Goal: Task Accomplishment & Management: Manage account settings

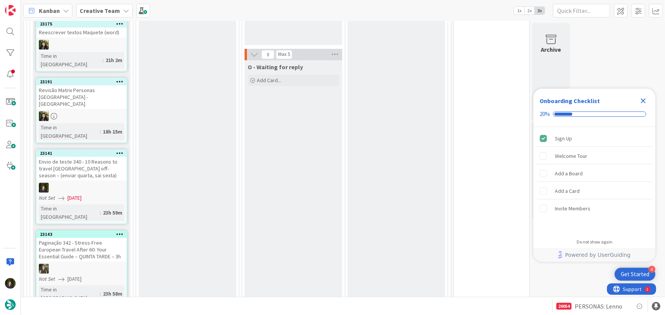
scroll to position [935, 0]
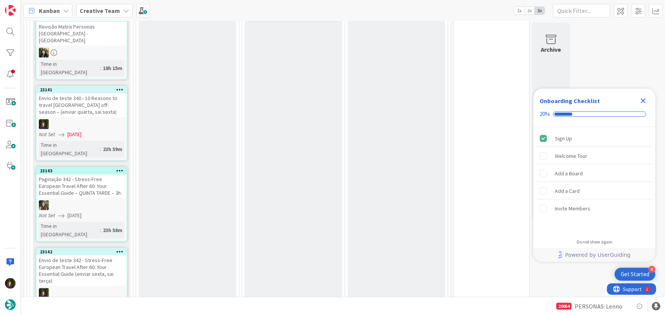
click at [441, 99] on icon "Close Checklist" at bounding box center [643, 101] width 5 height 5
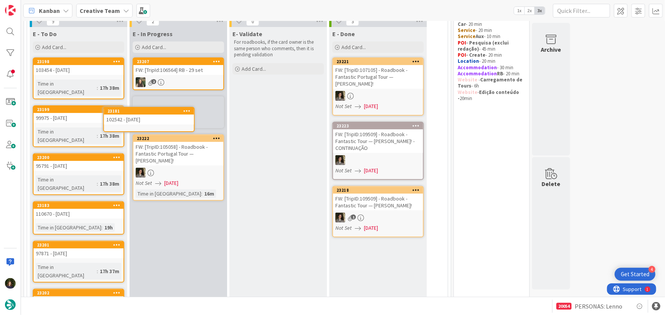
scroll to position [65, 0]
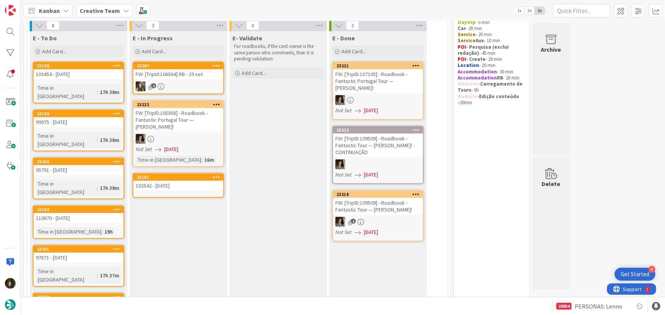
click at [176, 183] on div "102542 - 14 oct" at bounding box center [178, 186] width 90 height 10
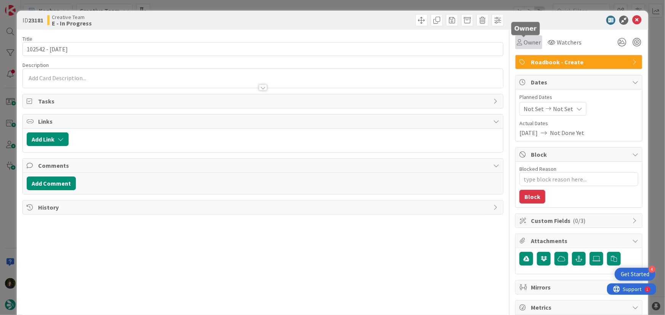
click at [441, 42] on span "Owner" at bounding box center [531, 42] width 17 height 9
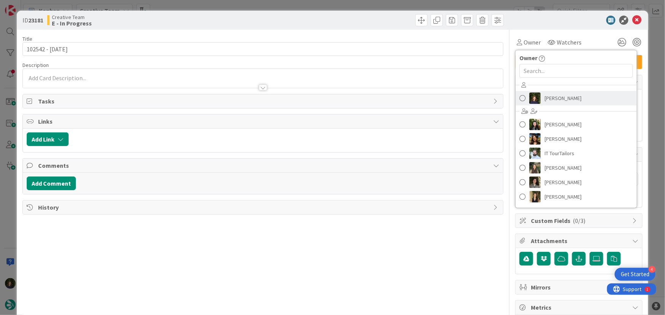
click at [441, 102] on span "[PERSON_NAME]" at bounding box center [562, 98] width 37 height 11
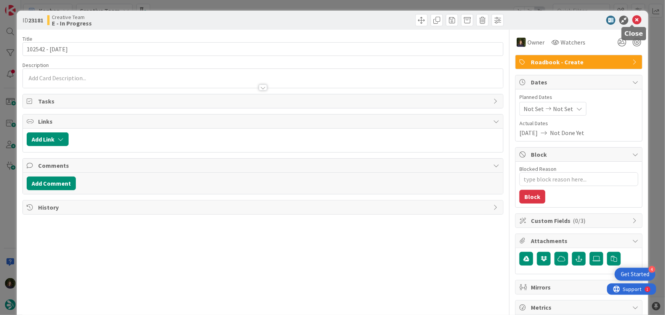
click at [441, 21] on icon at bounding box center [636, 20] width 9 height 9
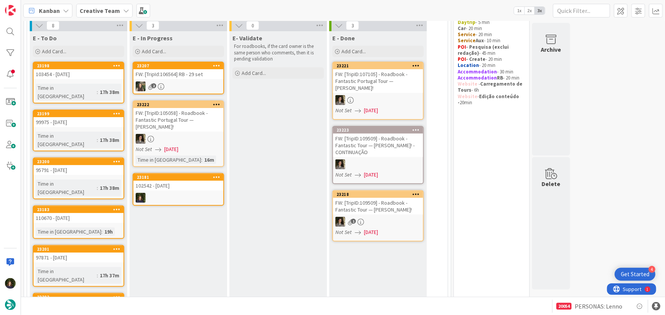
click at [175, 191] on link "23181 102542 - 14 oct" at bounding box center [178, 189] width 91 height 33
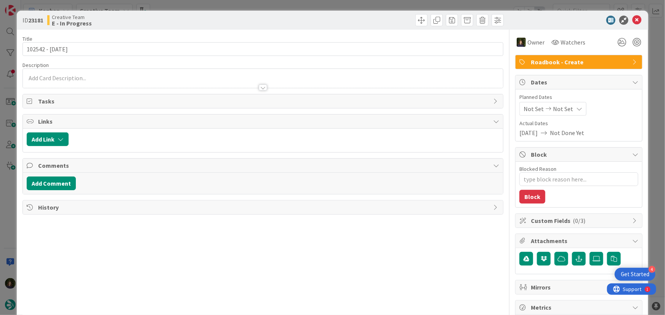
type textarea "x"
click at [58, 79] on div "Margarida Carvalho just joined" at bounding box center [263, 78] width 480 height 19
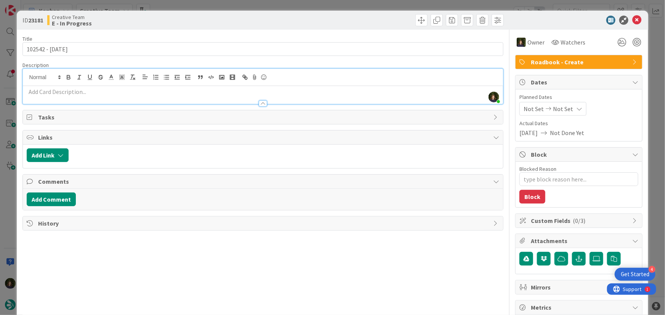
paste div
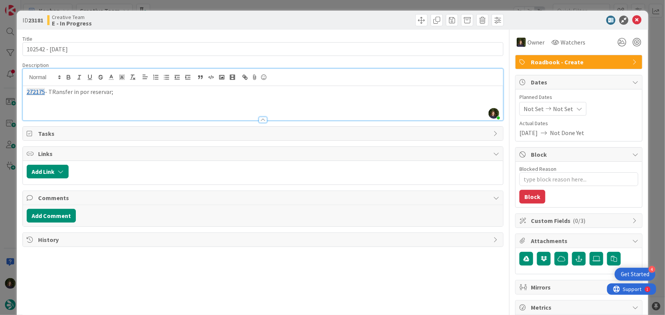
click at [53, 89] on p "272175 - TRansfer in por reservar;" at bounding box center [263, 92] width 473 height 9
click at [121, 89] on p "272175 - Transfer in por reservar;" at bounding box center [263, 92] width 473 height 9
click at [40, 100] on p at bounding box center [263, 100] width 473 height 9
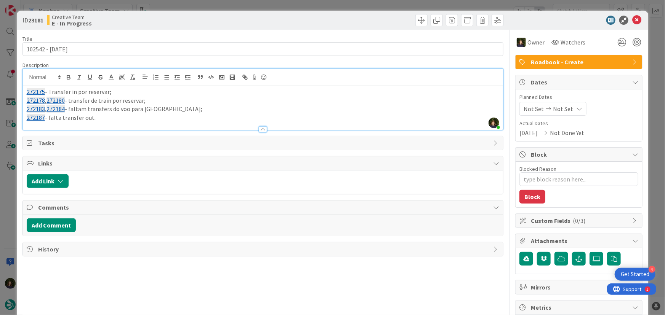
drag, startPoint x: 100, startPoint y: 118, endPoint x: 22, endPoint y: 95, distance: 81.0
click at [23, 95] on div "272175 - Transfer in por reservar; 272178 , 272180 - transfer de train por rese…" at bounding box center [263, 108] width 480 height 44
copy div "272175 - Transfer in por reservar; 272178 , 272180 - transfer de train por rese…"
drag, startPoint x: 632, startPoint y: 22, endPoint x: 555, endPoint y: 66, distance: 88.2
click at [441, 22] on icon at bounding box center [636, 20] width 9 height 9
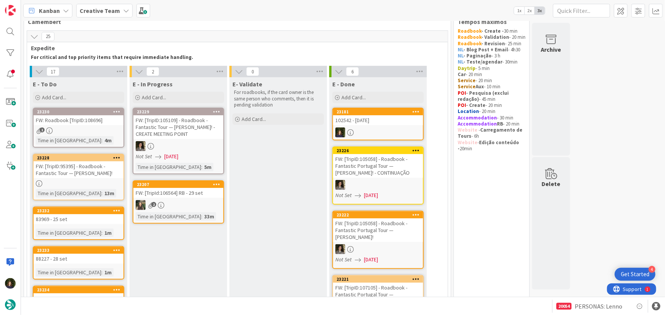
click at [81, 132] on div "1" at bounding box center [79, 131] width 90 height 6
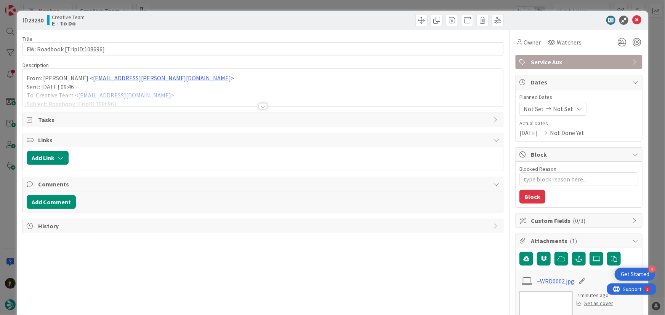
click at [259, 106] on div at bounding box center [263, 106] width 8 height 6
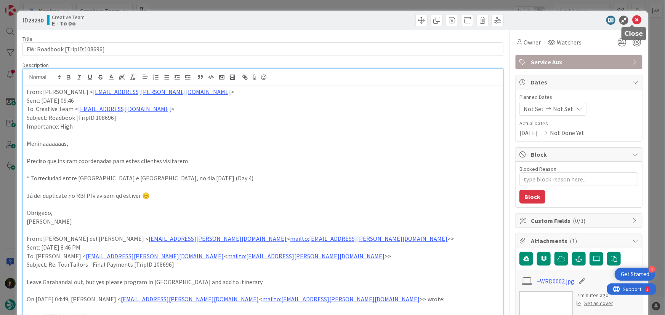
click at [441, 19] on icon at bounding box center [636, 20] width 9 height 9
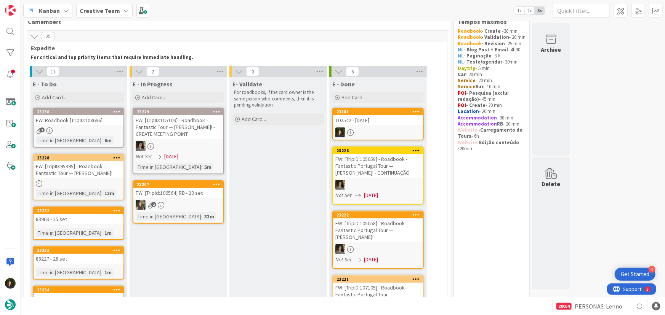
click at [61, 129] on div "1" at bounding box center [79, 131] width 90 height 6
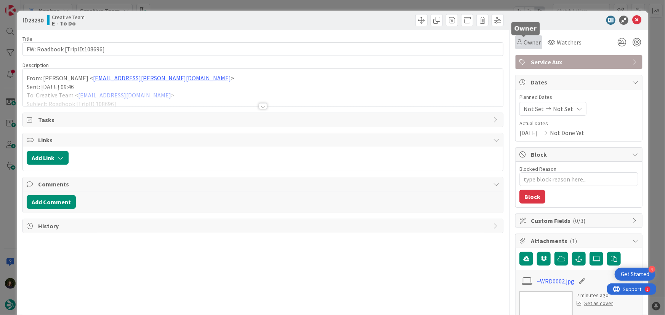
click at [441, 40] on span "Owner" at bounding box center [531, 42] width 17 height 9
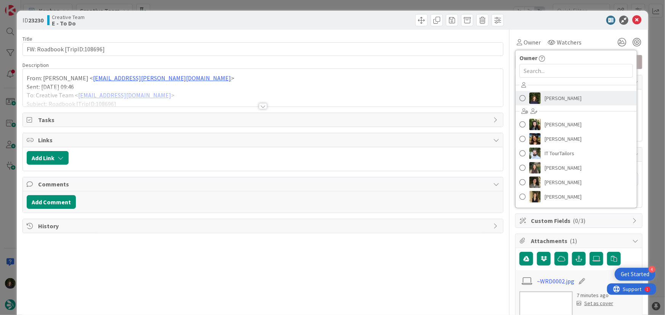
click at [441, 97] on span "[PERSON_NAME]" at bounding box center [562, 98] width 37 height 11
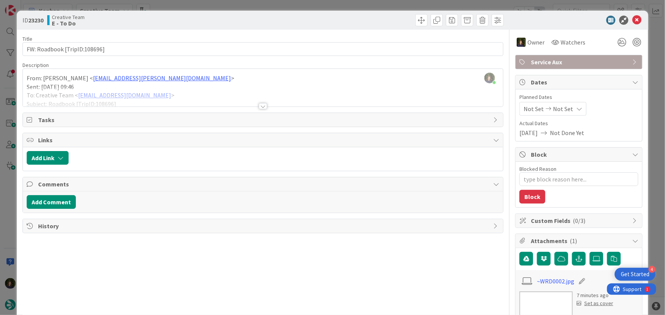
click at [262, 107] on div at bounding box center [263, 106] width 8 height 6
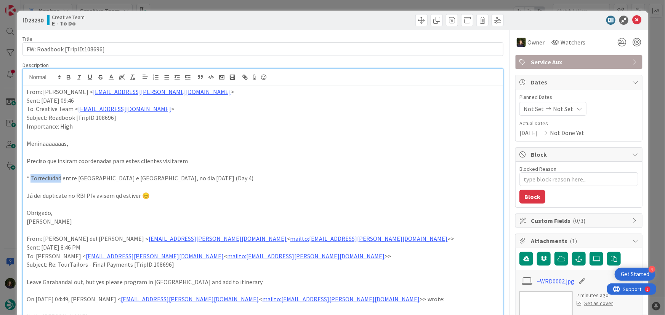
drag, startPoint x: 30, startPoint y: 178, endPoint x: 59, endPoint y: 179, distance: 29.4
click at [61, 178] on p "* Torreciudad entre Barcelona e Zaragoza, no dia 24 Sep (Day 4)." at bounding box center [263, 178] width 473 height 9
copy p "Torreciudad"
type textarea "x"
click at [441, 23] on icon at bounding box center [636, 20] width 9 height 9
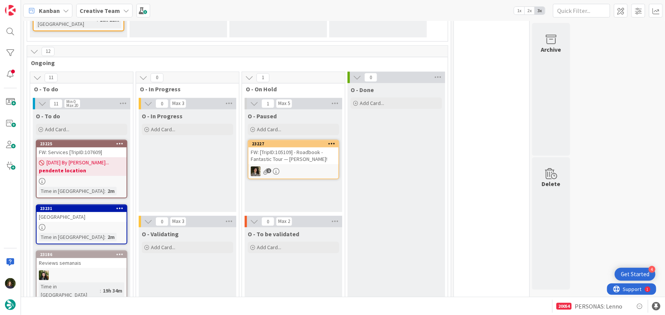
scroll to position [953, 0]
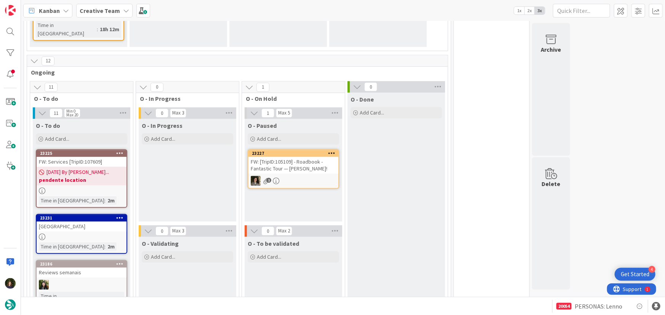
click at [97, 149] on link "23225 FW: Services [TripID:107609] 17/09/2025 By Beatriz... pendente location T…" at bounding box center [81, 178] width 91 height 59
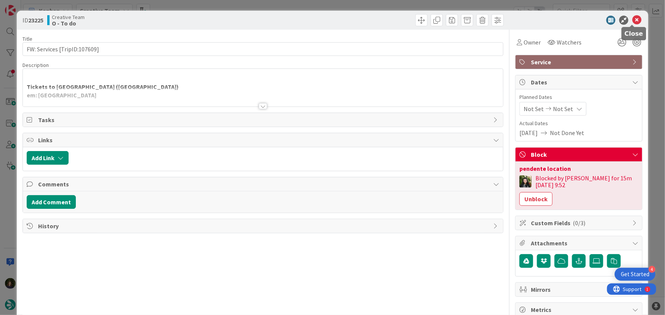
click at [441, 19] on icon at bounding box center [636, 20] width 9 height 9
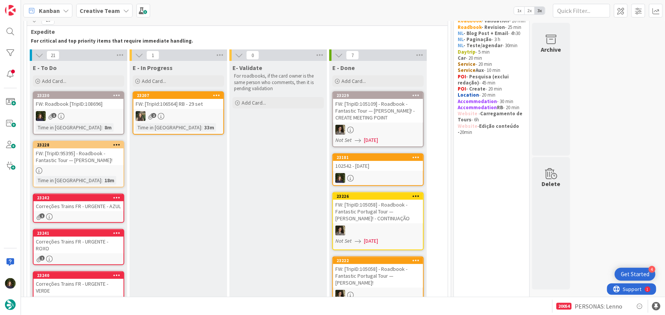
scroll to position [34, 0]
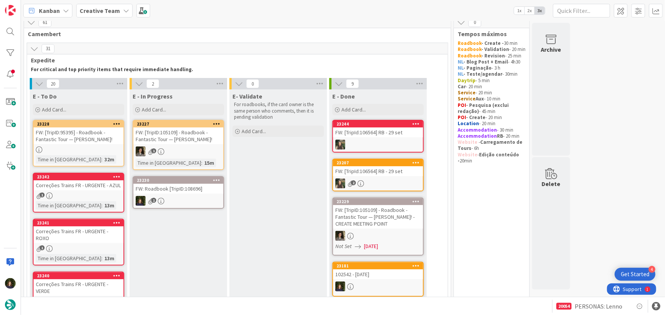
scroll to position [8, 0]
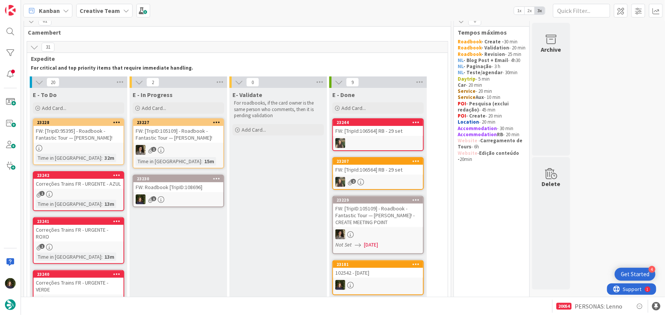
click at [194, 186] on div "FW: Roadbook [TripID:108696]" at bounding box center [178, 187] width 90 height 10
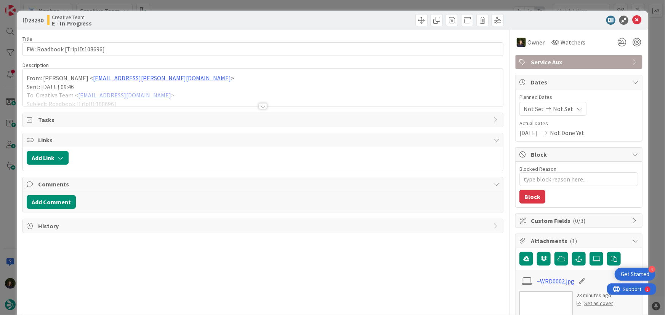
click at [259, 107] on div at bounding box center [263, 106] width 8 height 6
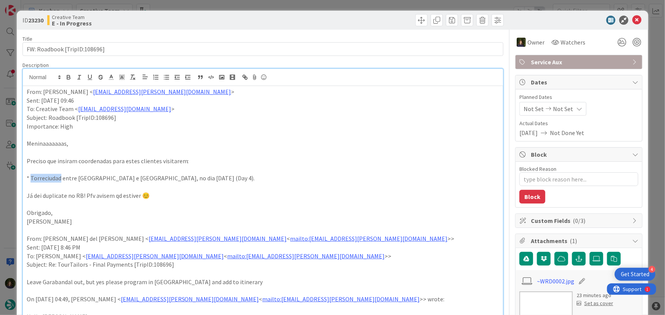
drag, startPoint x: 30, startPoint y: 179, endPoint x: 61, endPoint y: 179, distance: 30.5
click at [61, 179] on p "* Torreciudad entre Barcelona e Zaragoza, no dia 24 Sep (Day 4)." at bounding box center [263, 178] width 473 height 9
copy p "Torreciudad"
click at [632, 20] on icon at bounding box center [636, 20] width 9 height 9
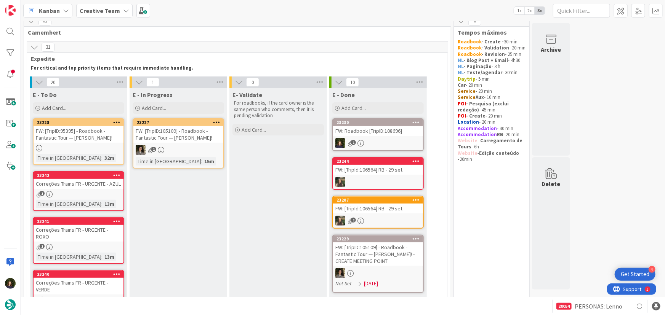
click at [79, 149] on div at bounding box center [79, 148] width 90 height 6
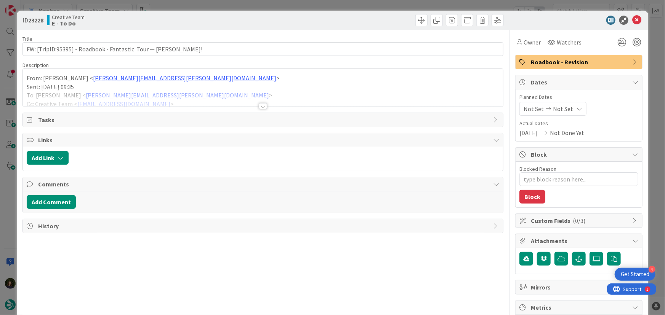
click at [260, 105] on div at bounding box center [263, 106] width 8 height 6
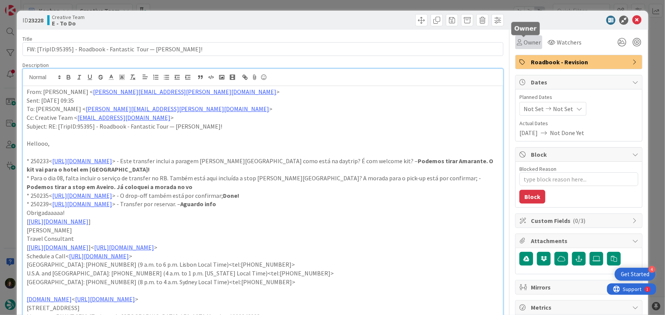
click at [523, 42] on span "Owner" at bounding box center [531, 42] width 17 height 9
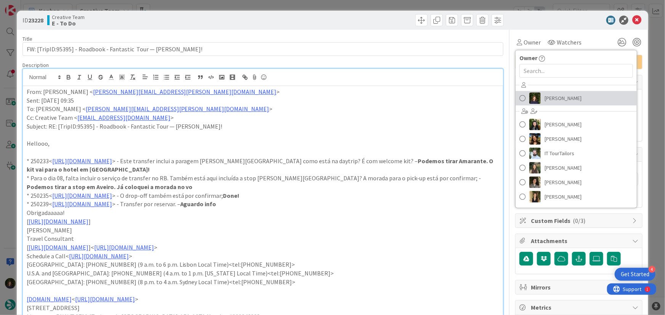
drag, startPoint x: 545, startPoint y: 100, endPoint x: 558, endPoint y: 97, distance: 12.6
click at [545, 100] on span "[PERSON_NAME]" at bounding box center [562, 98] width 37 height 11
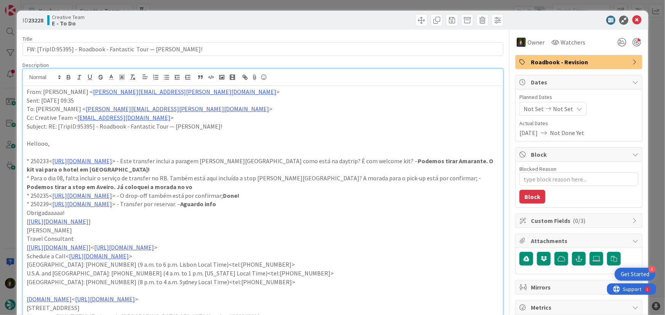
type textarea "x"
click at [634, 16] on icon at bounding box center [636, 20] width 9 height 9
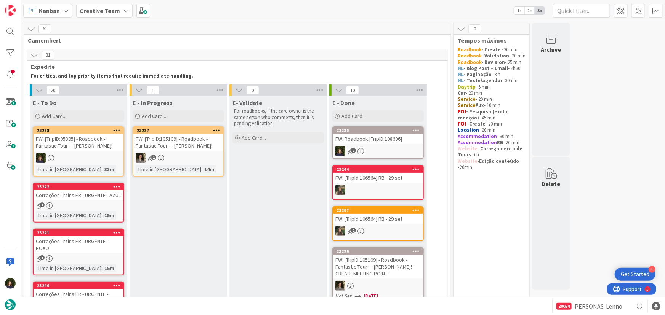
click at [59, 143] on div "FW: [TripID:95395] - Roadbook - Fantastic Tour — David Kleintop!" at bounding box center [79, 142] width 90 height 17
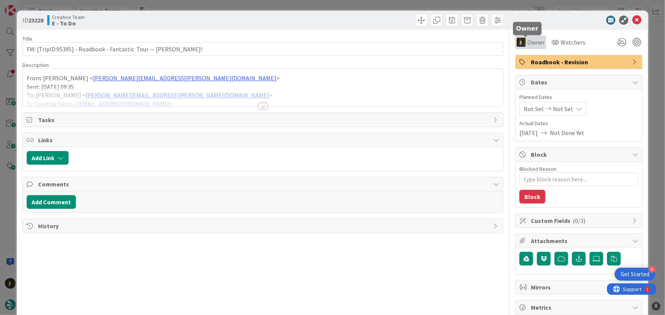
click at [530, 38] on span "Owner" at bounding box center [535, 42] width 17 height 9
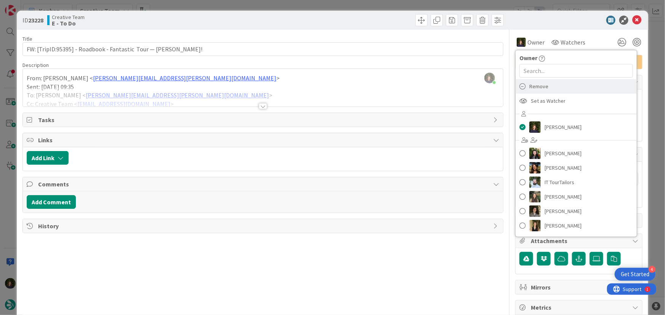
click at [535, 86] on span "Remove" at bounding box center [538, 86] width 19 height 11
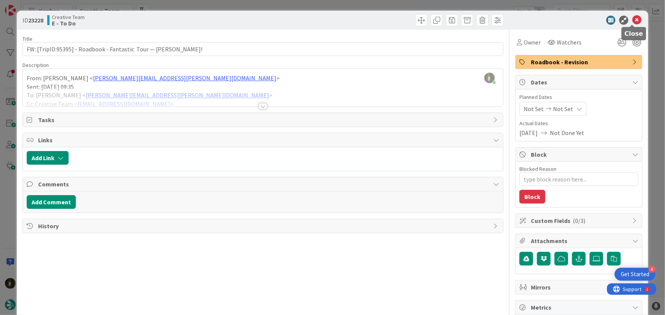
click at [632, 21] on icon at bounding box center [636, 20] width 9 height 9
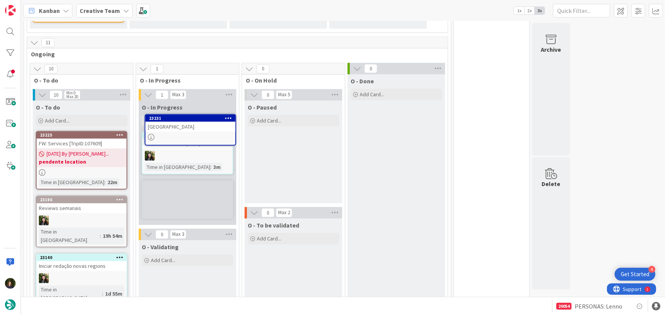
scroll to position [1009, 0]
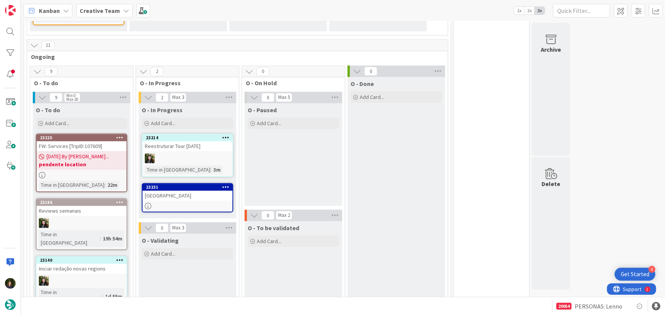
click at [183, 191] on div "[GEOGRAPHIC_DATA]" at bounding box center [187, 196] width 90 height 10
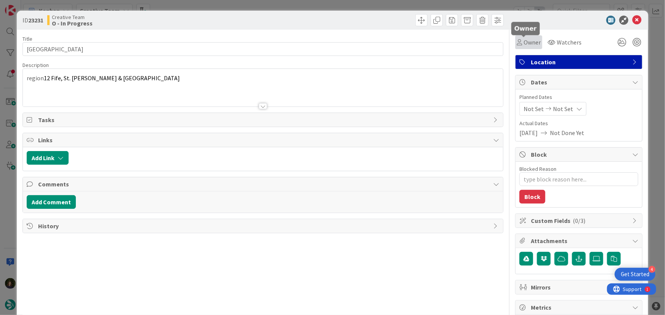
click at [526, 42] on span "Owner" at bounding box center [531, 42] width 17 height 9
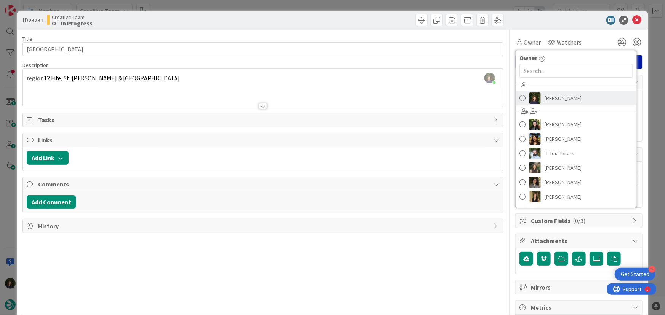
click at [553, 95] on span "[PERSON_NAME]" at bounding box center [562, 98] width 37 height 11
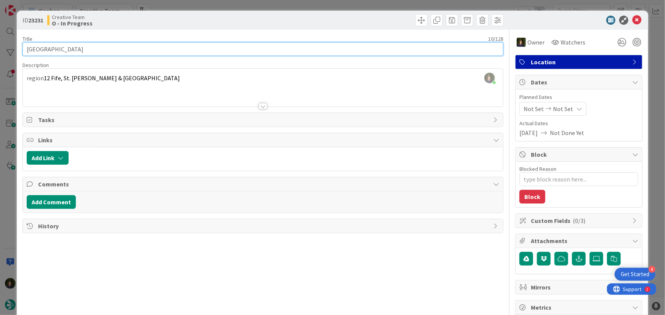
drag, startPoint x: 58, startPoint y: 48, endPoint x: 24, endPoint y: 51, distance: 34.0
click at [24, 51] on input "[GEOGRAPHIC_DATA]" at bounding box center [262, 49] width 481 height 14
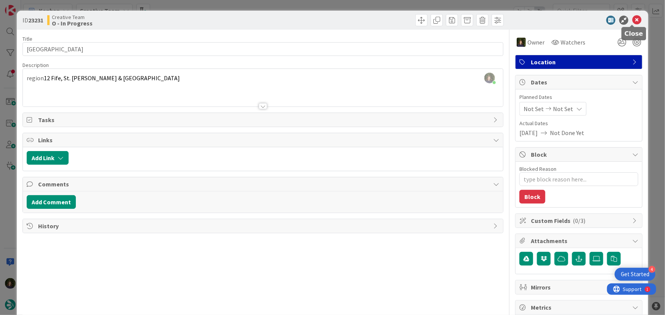
click at [632, 22] on icon at bounding box center [636, 20] width 9 height 9
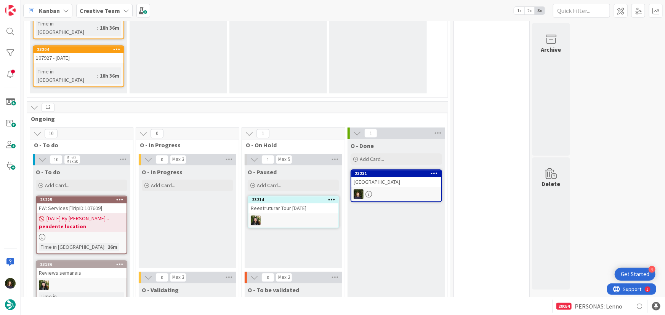
click at [73, 213] on div "17/09/2025 By Beatriz... pendente location" at bounding box center [82, 222] width 90 height 19
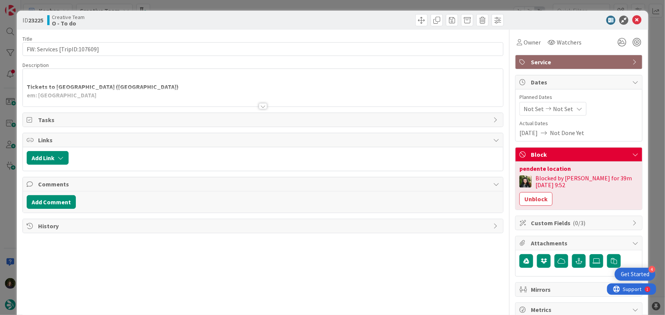
click at [262, 105] on div at bounding box center [263, 106] width 8 height 6
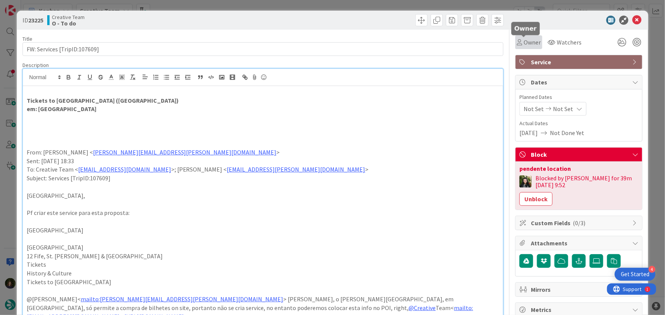
click at [529, 42] on span "Owner" at bounding box center [531, 42] width 17 height 9
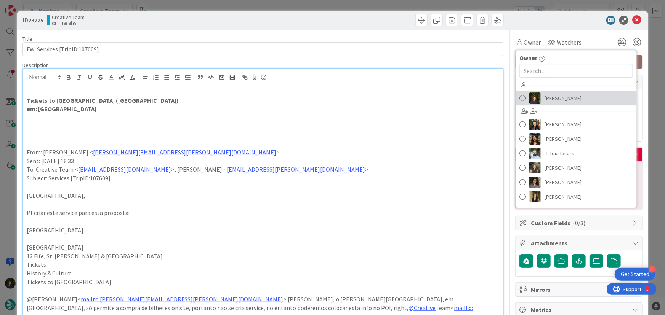
click at [548, 98] on span "[PERSON_NAME]" at bounding box center [562, 98] width 37 height 11
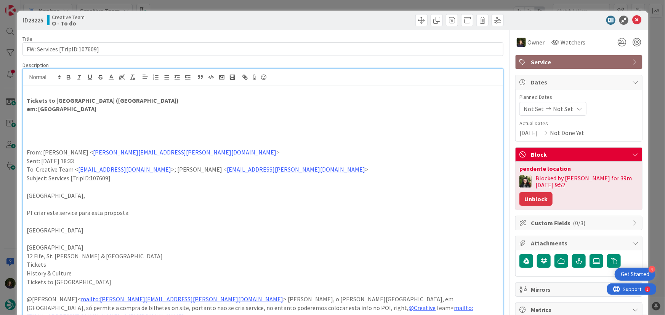
click at [524, 201] on button "Unblock" at bounding box center [535, 199] width 33 height 14
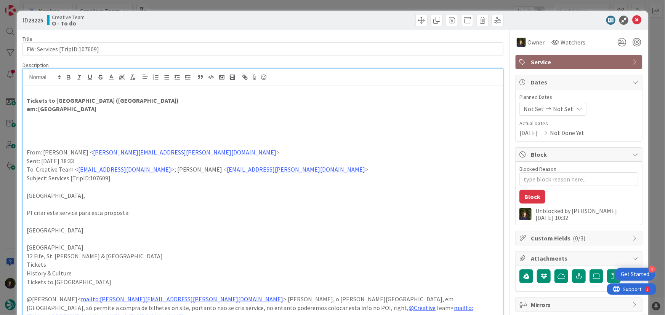
type textarea "x"
click at [636, 19] on div at bounding box center [574, 20] width 135 height 9
click at [632, 19] on icon at bounding box center [636, 20] width 9 height 9
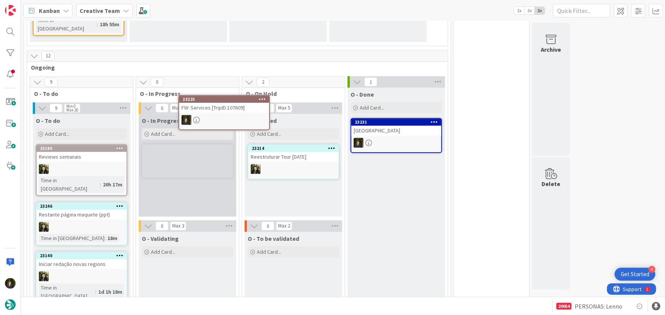
scroll to position [948, 0]
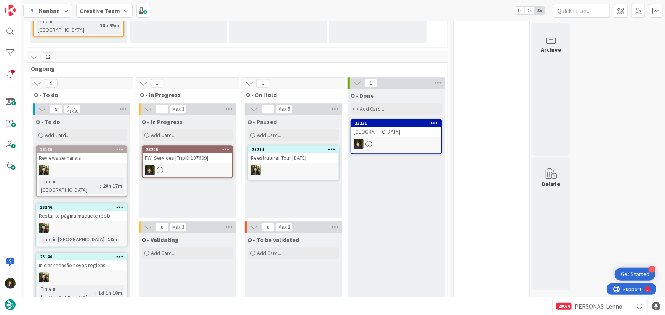
click at [190, 165] on div at bounding box center [187, 170] width 90 height 10
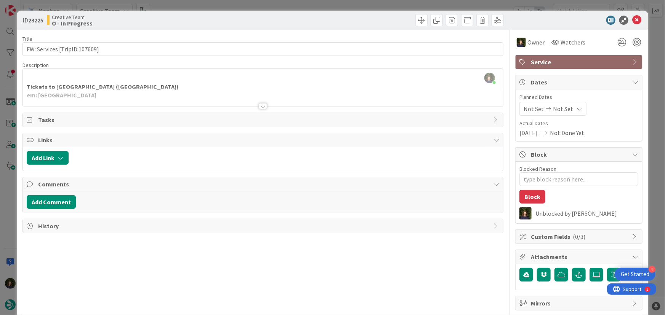
click at [127, 105] on div at bounding box center [263, 96] width 480 height 19
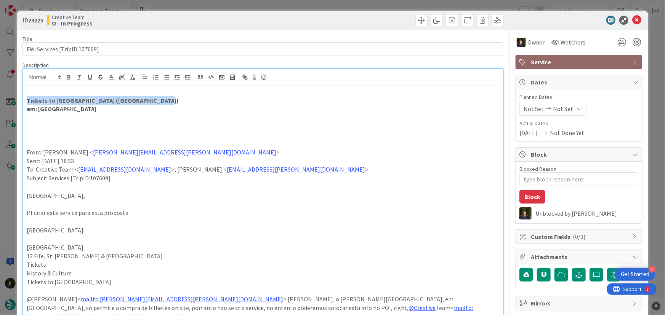
drag, startPoint x: 23, startPoint y: 100, endPoint x: 145, endPoint y: 103, distance: 122.3
click at [152, 100] on div "Tickets to [GEOGRAPHIC_DATA] ([GEOGRAPHIC_DATA]) em: [GEOGRAPHIC_DATA] From: [P…" at bounding box center [263, 276] width 480 height 381
copy strong "Tickets to [GEOGRAPHIC_DATA] ([GEOGRAPHIC_DATA])"
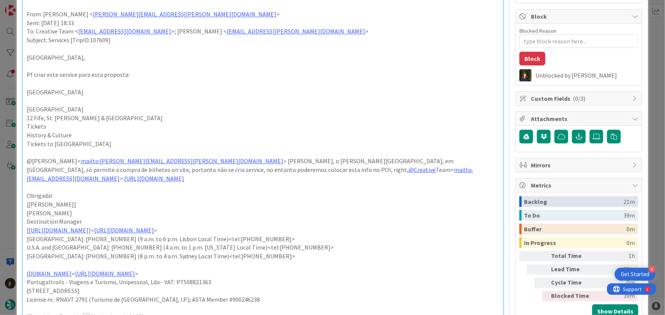
scroll to position [34, 0]
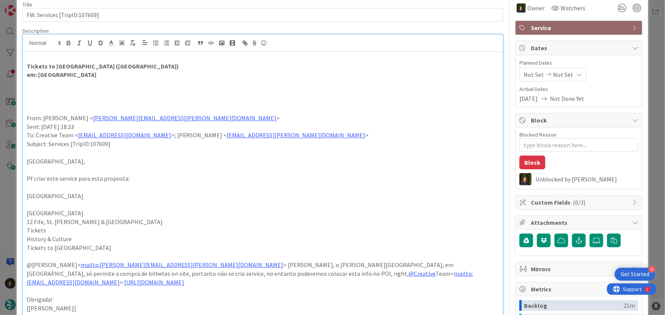
click at [95, 83] on p at bounding box center [263, 83] width 473 height 9
drag, startPoint x: 102, startPoint y: 63, endPoint x: 149, endPoint y: 67, distance: 46.3
click at [149, 67] on strong "Tickets to [GEOGRAPHIC_DATA] ([GEOGRAPHIC_DATA])" at bounding box center [103, 66] width 152 height 8
copy strong "[GEOGRAPHIC_DATA]"
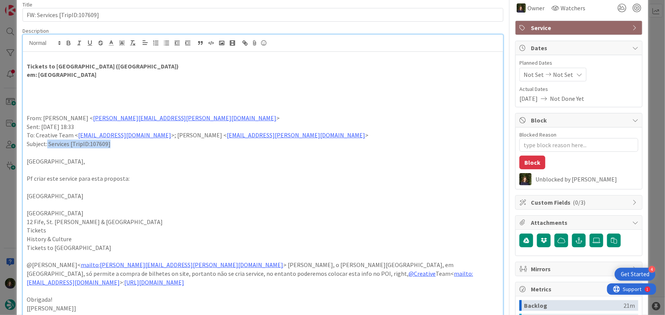
drag, startPoint x: 115, startPoint y: 142, endPoint x: 47, endPoint y: 144, distance: 67.8
click at [47, 144] on p "Subject: Services [TripID:107609]" at bounding box center [263, 144] width 473 height 9
copy p "Services [TripID:107609]"
click at [83, 62] on strong "Tickets to [GEOGRAPHIC_DATA] ([GEOGRAPHIC_DATA])" at bounding box center [103, 66] width 152 height 8
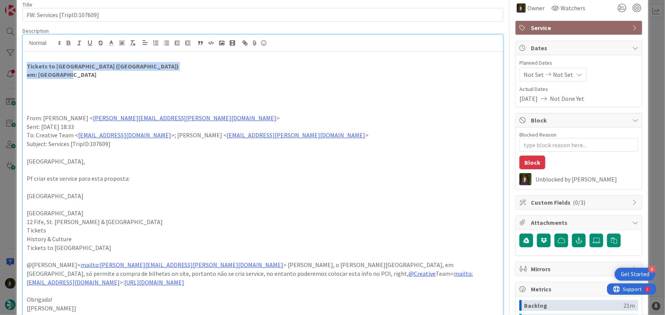
drag, startPoint x: 73, startPoint y: 75, endPoint x: 22, endPoint y: 66, distance: 51.6
click at [22, 66] on div "[PERSON_NAME] joined 28 m ago Tickets to [GEOGRAPHIC_DATA] ([GEOGRAPHIC_DATA]) …" at bounding box center [262, 233] width 481 height 399
copy div "Tickets to [GEOGRAPHIC_DATA] ([GEOGRAPHIC_DATA]) em: [GEOGRAPHIC_DATA]"
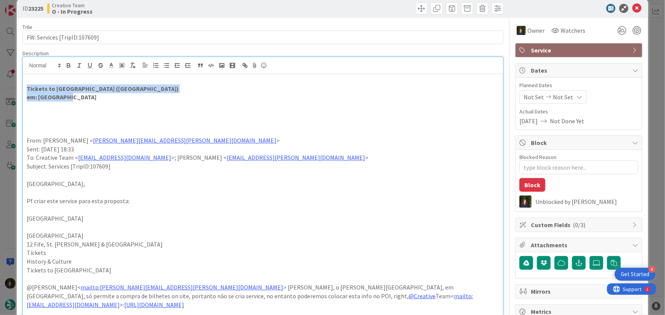
scroll to position [0, 0]
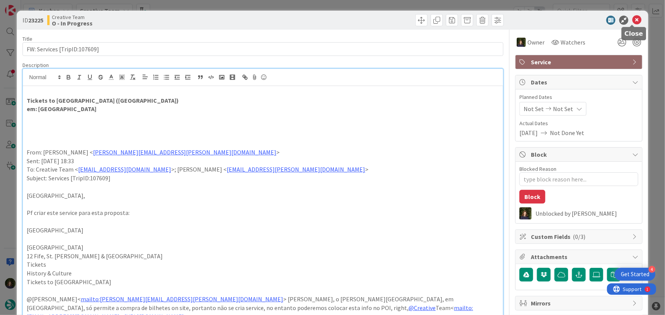
click at [633, 19] on icon at bounding box center [636, 20] width 9 height 9
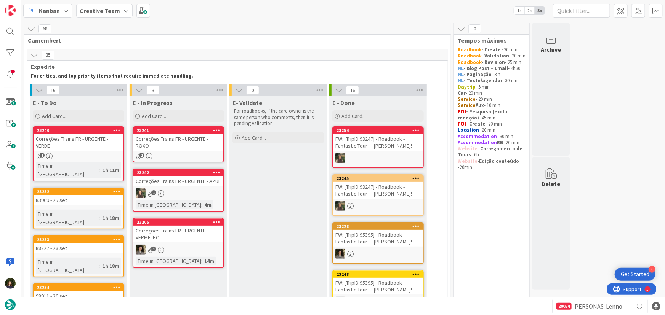
click at [175, 142] on div "Correções Trains FR - URGENTE - ROXO" at bounding box center [178, 142] width 90 height 17
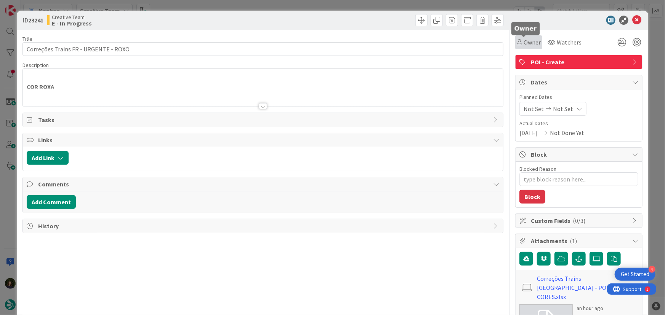
click at [527, 38] on span "Owner" at bounding box center [531, 42] width 17 height 9
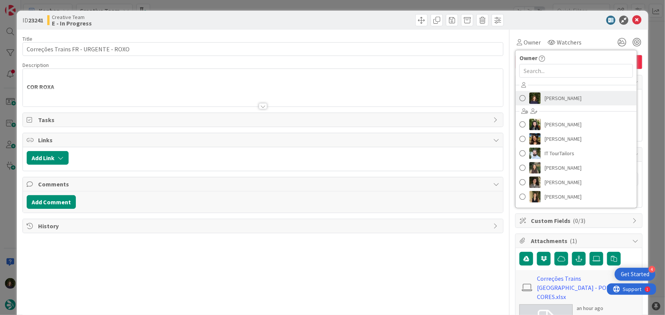
click at [551, 96] on span "[PERSON_NAME]" at bounding box center [562, 98] width 37 height 11
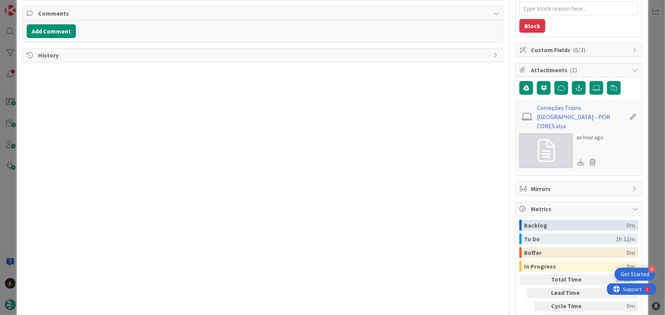
scroll to position [173, 0]
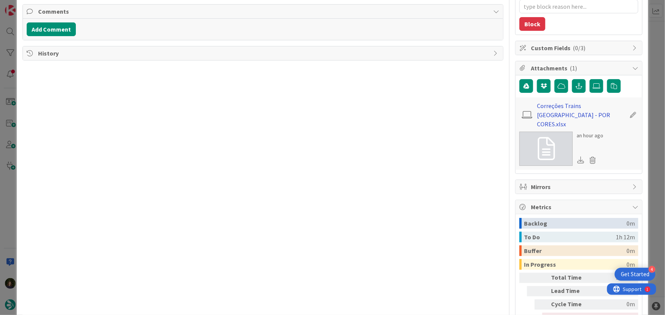
click at [552, 102] on link "Correções Trains [GEOGRAPHIC_DATA] - POR CORES.xlsx" at bounding box center [581, 114] width 88 height 27
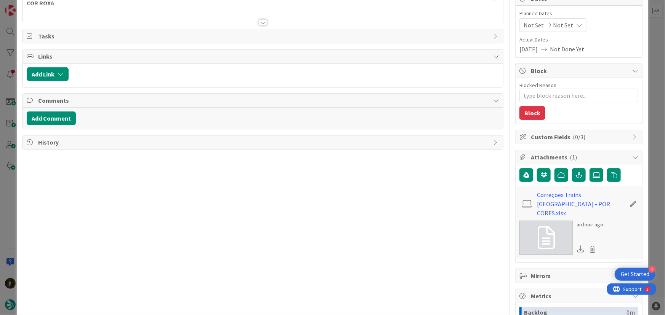
scroll to position [104, 0]
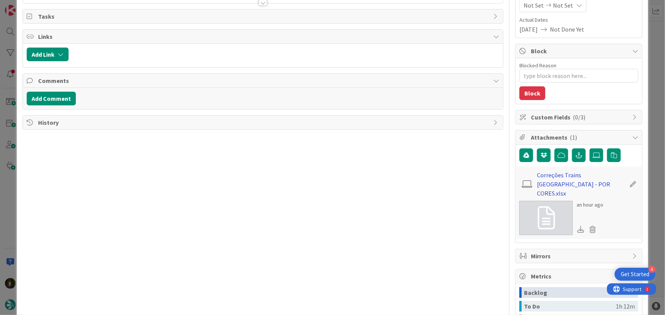
click at [556, 173] on link "Correções Trains [GEOGRAPHIC_DATA] - POR CORES.xlsx" at bounding box center [581, 184] width 88 height 27
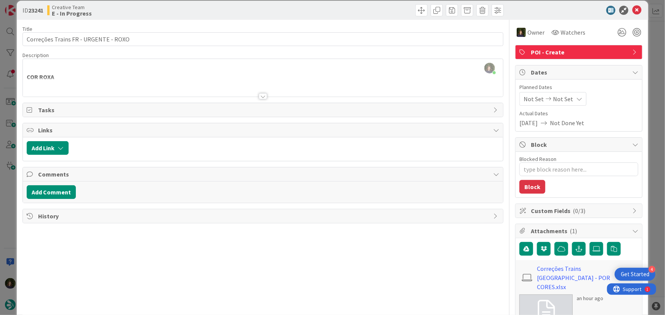
scroll to position [0, 0]
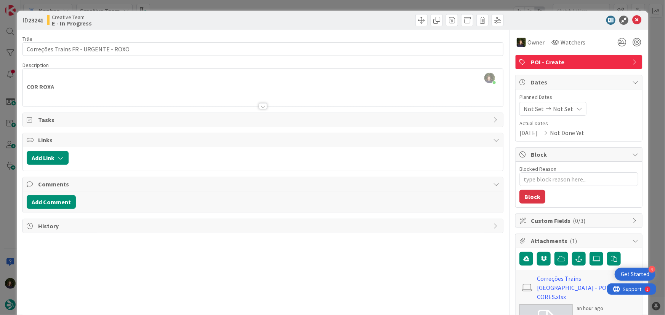
click at [261, 104] on div at bounding box center [263, 106] width 8 height 6
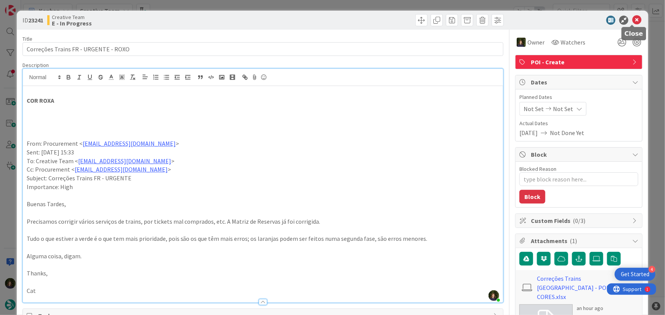
click at [634, 22] on icon at bounding box center [636, 20] width 9 height 9
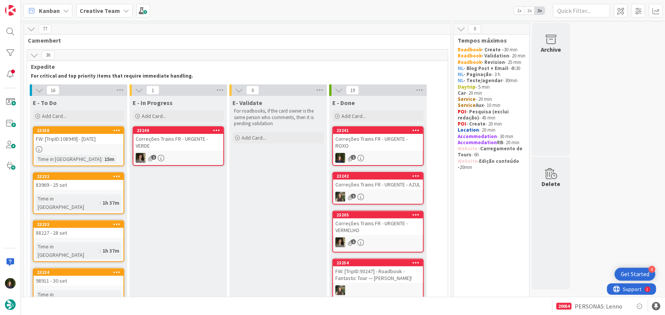
click at [388, 143] on div "Correções Trains FR - URGENTE - ROXO" at bounding box center [378, 142] width 90 height 17
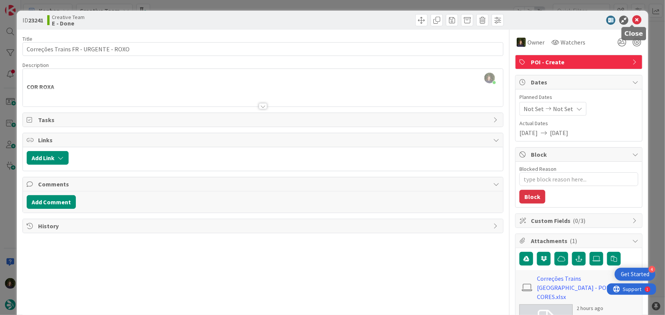
click at [633, 20] on icon at bounding box center [636, 20] width 9 height 9
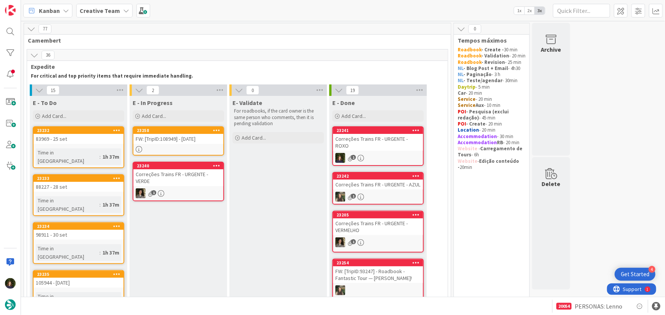
click at [172, 148] on div at bounding box center [178, 149] width 90 height 6
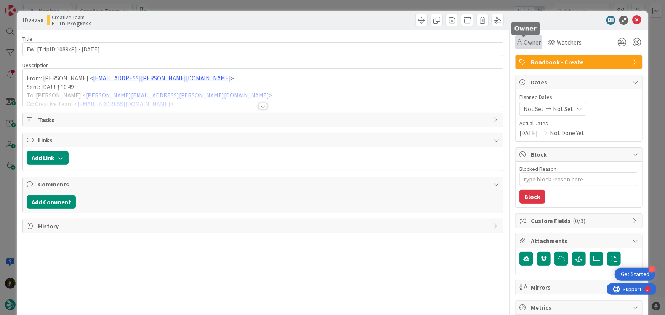
click at [528, 43] on span "Owner" at bounding box center [531, 42] width 17 height 9
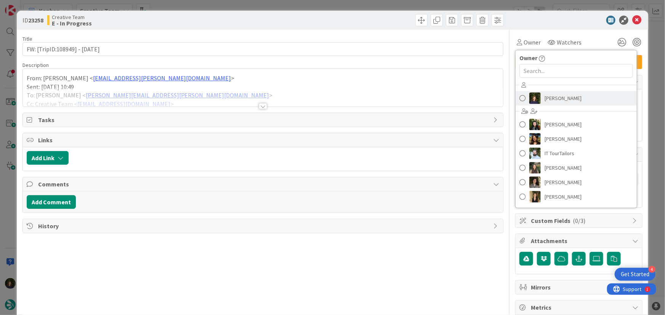
click at [547, 97] on span "[PERSON_NAME]" at bounding box center [562, 98] width 37 height 11
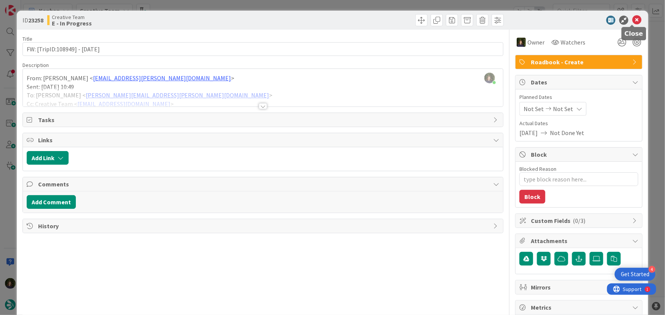
click at [633, 21] on icon at bounding box center [636, 20] width 9 height 9
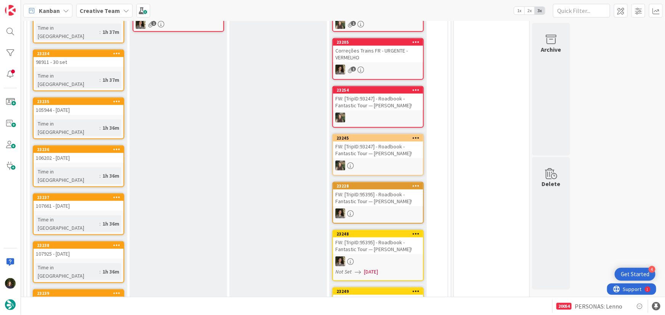
scroll to position [34, 0]
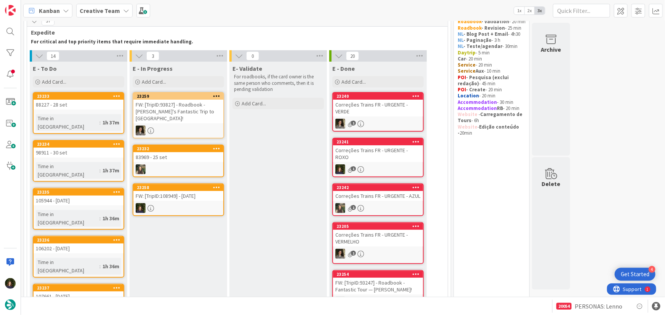
click at [178, 203] on div at bounding box center [178, 208] width 90 height 10
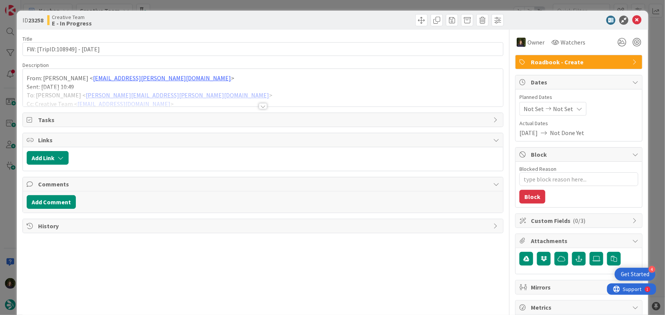
click at [29, 80] on div "From: [PERSON_NAME] < [EMAIL_ADDRESS][PERSON_NAME][DOMAIN_NAME] > Sent: [DATE] …" at bounding box center [263, 88] width 480 height 38
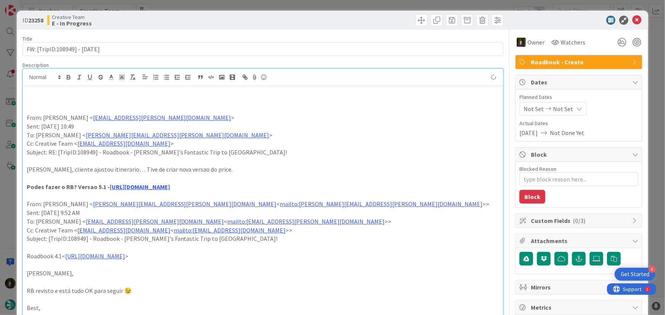
paste div
type textarea "x"
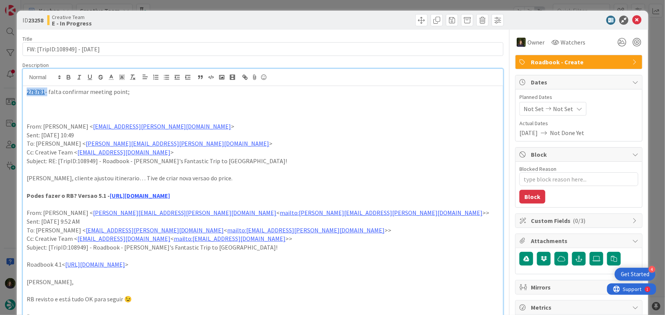
drag, startPoint x: 25, startPoint y: 91, endPoint x: 45, endPoint y: 91, distance: 20.6
click at [45, 91] on div "278781 - falta confirmar meeting point; From: [PERSON_NAME] < [EMAIL_ADDRESS][P…" at bounding box center [263, 302] width 480 height 433
copy p "278781"
click at [632, 19] on icon at bounding box center [636, 20] width 9 height 9
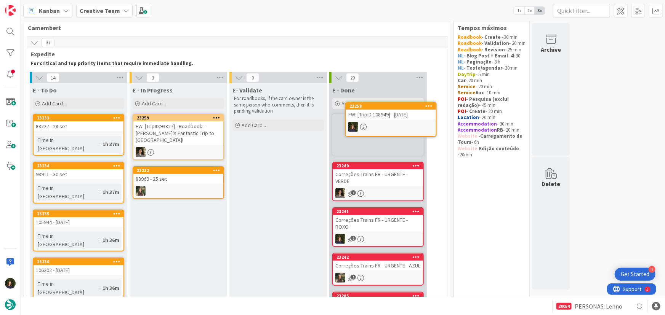
scroll to position [7, 0]
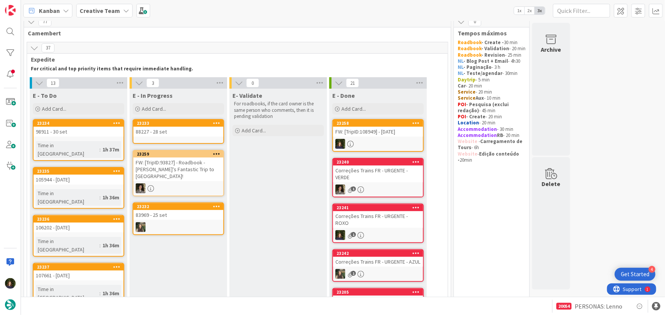
click at [176, 131] on div "88227 - 28 set" at bounding box center [178, 132] width 90 height 10
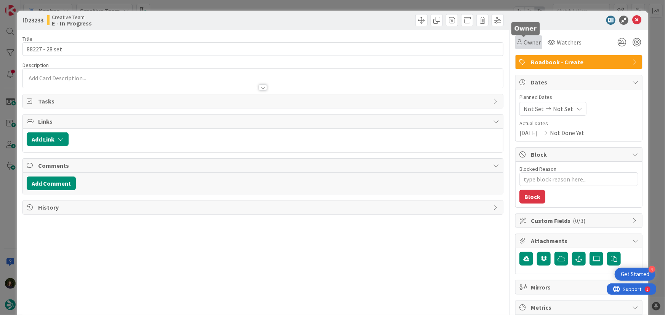
click at [523, 40] on span "Owner" at bounding box center [531, 42] width 17 height 9
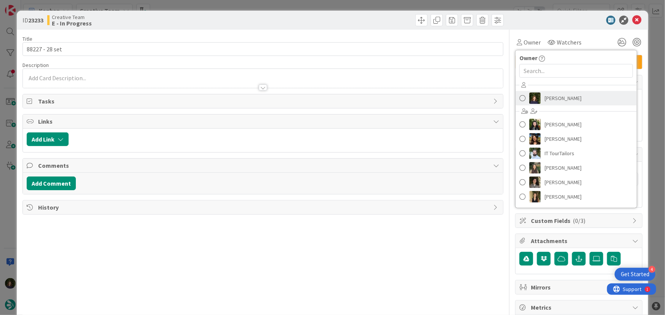
click at [544, 97] on span "[PERSON_NAME]" at bounding box center [562, 98] width 37 height 11
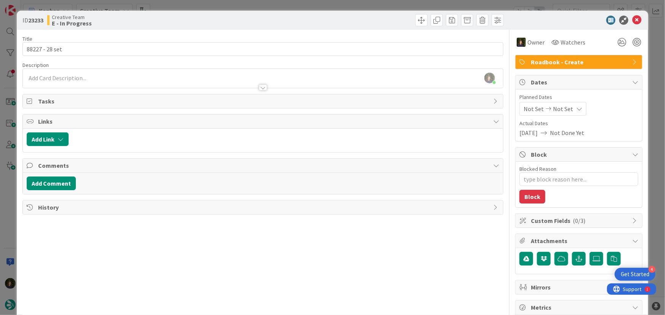
type textarea "x"
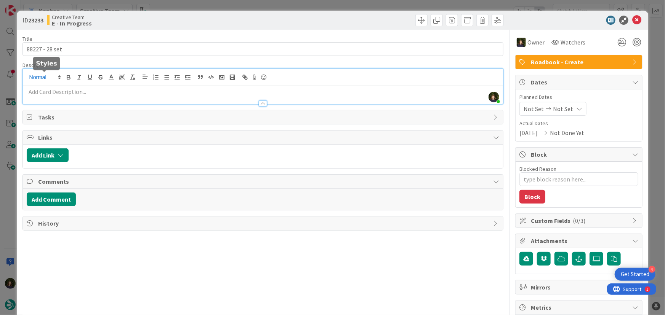
click at [43, 76] on div "[PERSON_NAME] joined 17 m ago" at bounding box center [263, 86] width 480 height 35
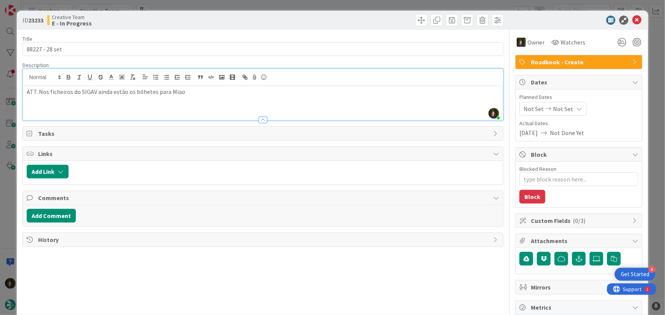
click at [108, 95] on p "ATT. Nos ficheiros do SIGAV ainda estão os bilhetes para Miao" at bounding box center [263, 92] width 473 height 9
click at [187, 92] on p "ATT. Nos ficheiros do SIGAV estão também os bilhetes para o DOge palace de Maio…" at bounding box center [263, 92] width 473 height 9
click at [47, 103] on div "ATT. Nos ficheiros do SIGAV estão também os bilhetes para o Doge palace de Maio…" at bounding box center [263, 103] width 480 height 34
click at [40, 110] on div "ATT. Nos ficheiros do SIGAV estão também os bilhetes para o Doge palace de Maio…" at bounding box center [263, 103] width 480 height 34
click at [342, 93] on p "ATT. Nos ficheiros do SIGAV estão também os bilhetes para o Doge palace de Maio…" at bounding box center [263, 92] width 473 height 9
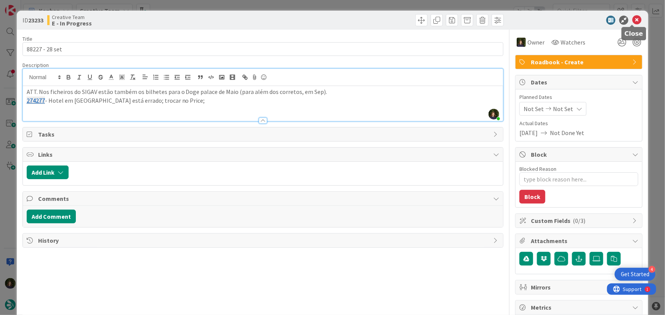
click at [632, 19] on icon at bounding box center [636, 20] width 9 height 9
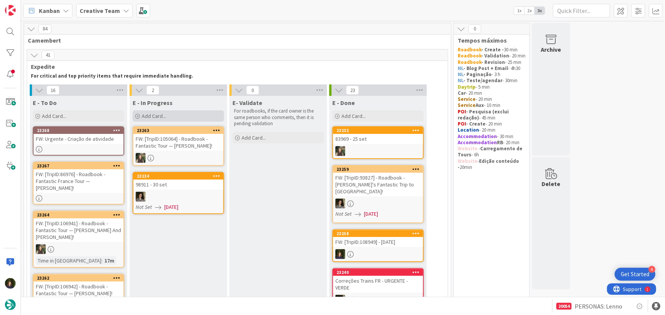
click at [182, 110] on div "Add Card..." at bounding box center [178, 115] width 91 height 11
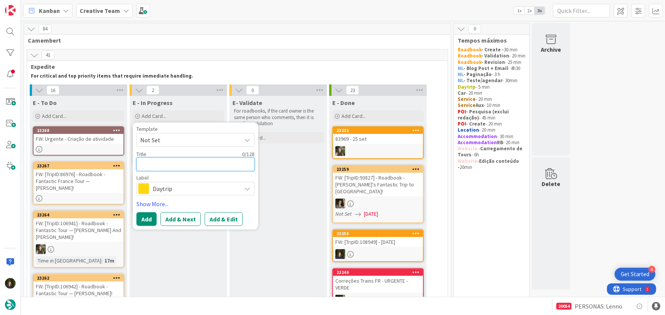
type textarea "x"
type textarea "8"
type textarea "x"
type textarea "88"
type textarea "x"
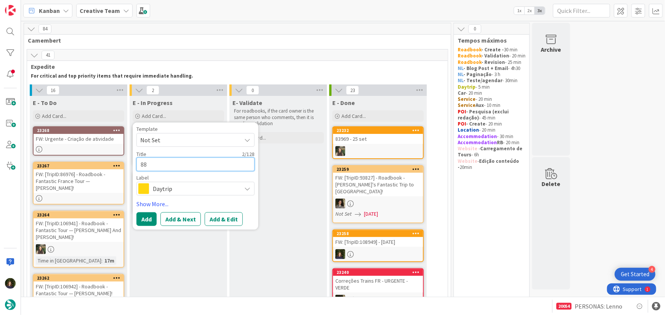
type textarea "882"
type textarea "x"
type textarea "8822"
type textarea "x"
type textarea "88227"
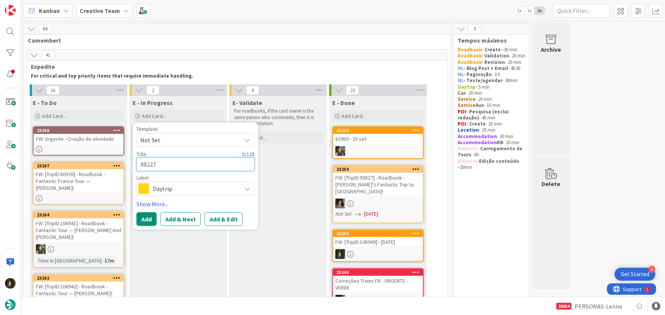
type textarea "x"
type textarea "88227"
type textarea "x"
type textarea "88227 -"
type textarea "x"
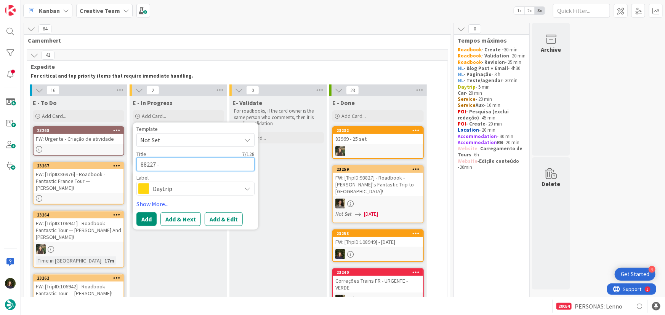
type textarea "88227 -"
type textarea "x"
type textarea "88227 - G"
type textarea "x"
type textarea "88227 - GP"
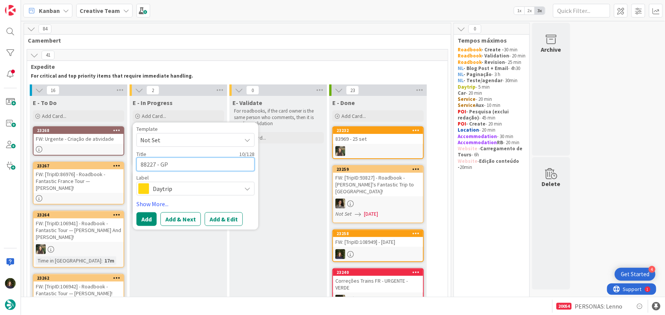
type textarea "x"
type textarea "88227 - GPS"
type textarea "x"
type textarea "88227 - GPS"
type textarea "x"
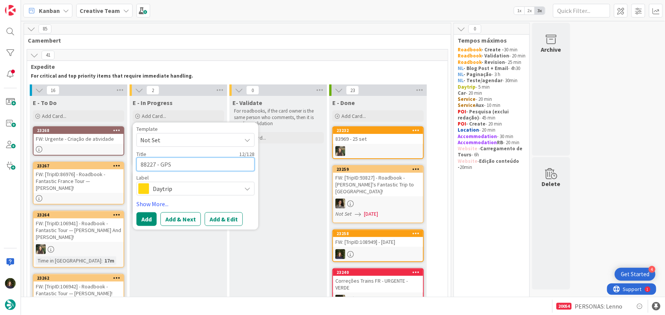
type textarea "88227 - GPS P"
type textarea "x"
type textarea "88227 - GPS Po"
type textarea "x"
type textarea "88227 - GPS Poi"
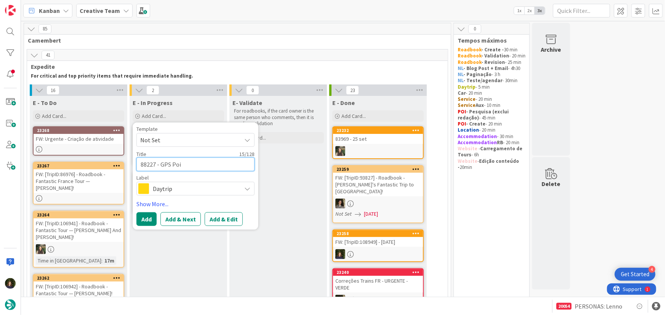
type textarea "x"
type textarea "88227 - GPS Poin"
type textarea "x"
type textarea "88227 - GPS Point"
click at [179, 193] on span "Daytrip" at bounding box center [195, 189] width 85 height 11
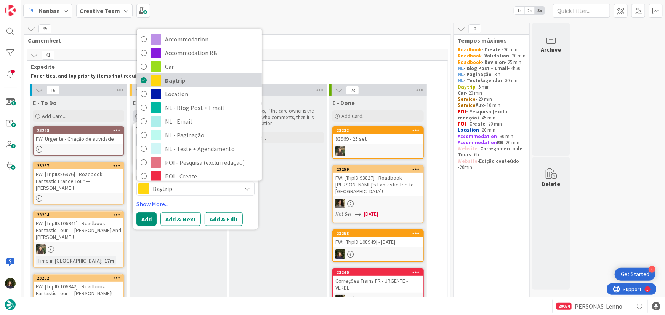
drag, startPoint x: 181, startPoint y: 81, endPoint x: 168, endPoint y: 114, distance: 34.9
click at [181, 81] on span "Daytrip" at bounding box center [211, 80] width 93 height 11
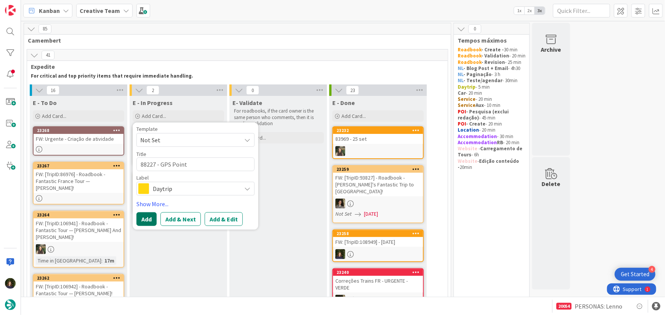
click at [150, 220] on button "Add" at bounding box center [146, 220] width 20 height 14
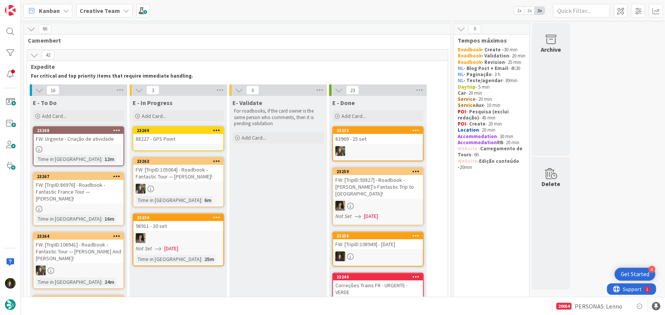
click at [174, 144] on link "23269 88227 - GPS Point" at bounding box center [178, 138] width 91 height 25
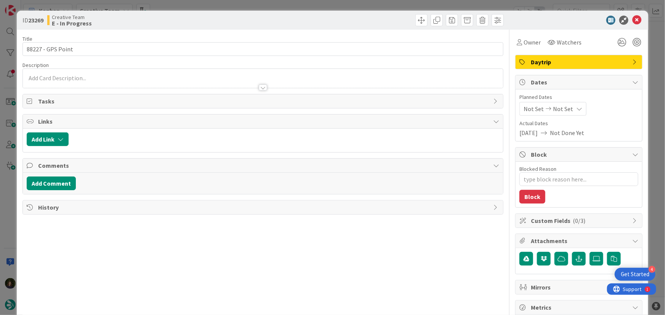
click at [572, 56] on div "Daytrip" at bounding box center [578, 62] width 126 height 14
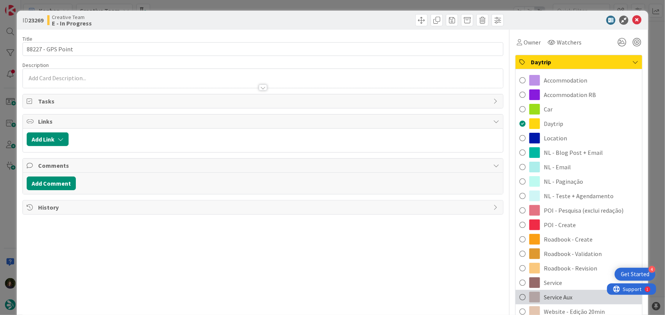
click at [567, 293] on span "Service Aux" at bounding box center [557, 297] width 29 height 9
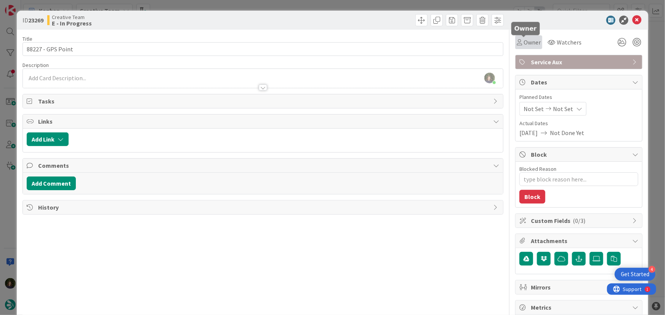
click at [528, 39] on span "Owner" at bounding box center [531, 42] width 17 height 9
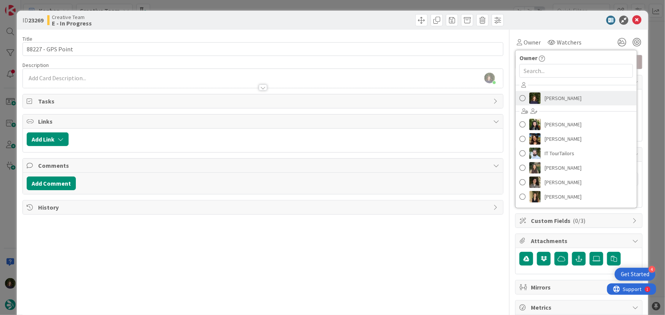
click at [559, 95] on span "[PERSON_NAME]" at bounding box center [562, 98] width 37 height 11
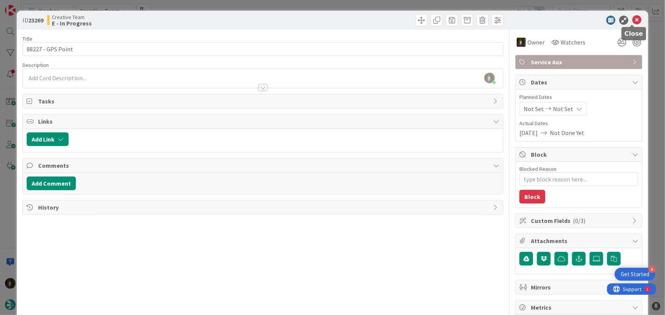
click at [634, 22] on icon at bounding box center [636, 20] width 9 height 9
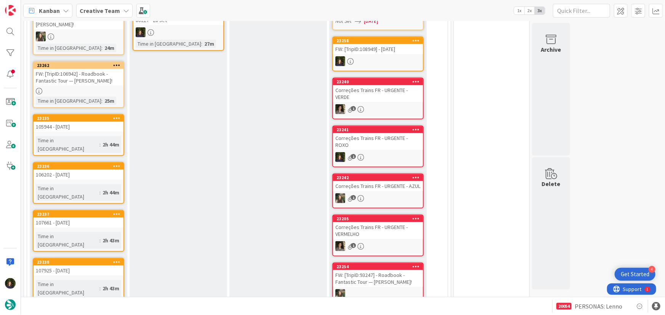
scroll to position [130, 0]
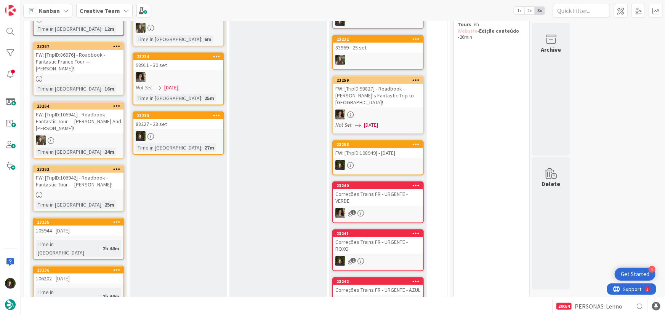
click at [167, 139] on div at bounding box center [178, 136] width 90 height 10
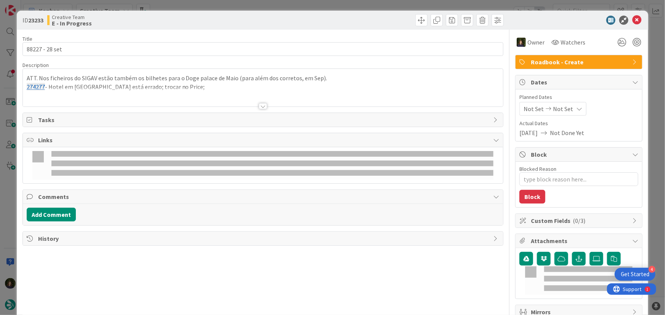
type textarea "x"
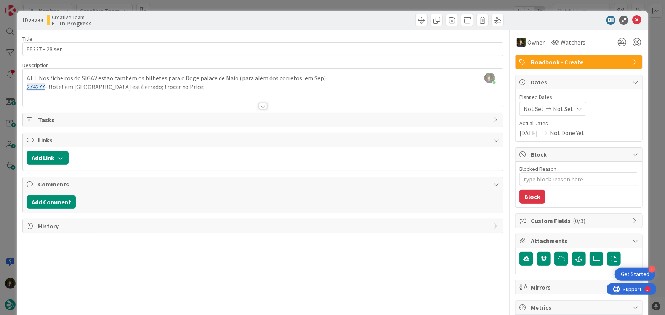
click at [37, 93] on div at bounding box center [263, 96] width 480 height 19
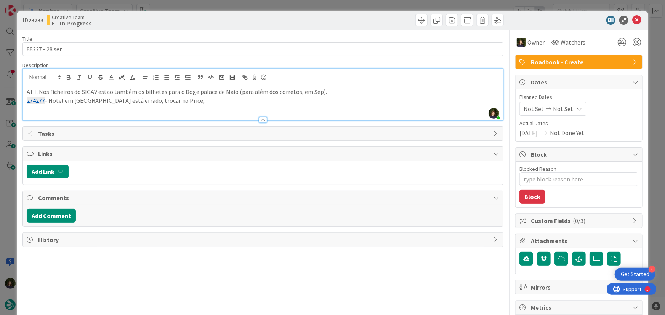
click at [46, 109] on div "ATT. Nos ficheiros do SIGAV estão também os bilhetes para o Doge palace [PERSON…" at bounding box center [263, 103] width 480 height 34
click at [192, 100] on p "274277 - Hotel em [GEOGRAPHIC_DATA] está errado; trocar no Price;" at bounding box center [263, 100] width 473 height 9
paste div
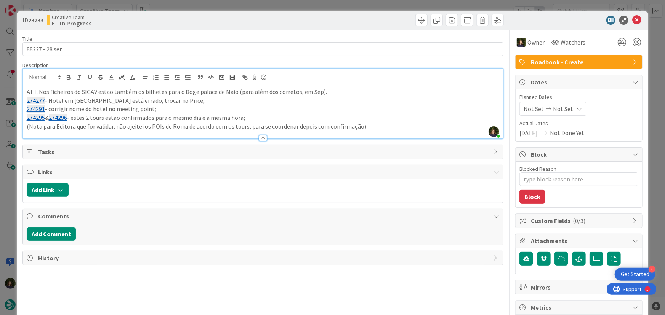
click at [109, 126] on p "(Nota para Editora que for validar: não ajeitei os POIs de Roma de acordo com o…" at bounding box center [263, 126] width 473 height 9
drag, startPoint x: 340, startPoint y: 122, endPoint x: 13, endPoint y: 92, distance: 327.7
click at [13, 92] on div "ID 23233 Creative Team E - In Progress Title 14 / 128 88227 - 28 set Descriptio…" at bounding box center [332, 157] width 665 height 315
copy div "ATT. Nos ficheiros do SIGAV estão também os bilhetes para o Doge palace [PERSON…"
drag, startPoint x: 632, startPoint y: 19, endPoint x: 580, endPoint y: 50, distance: 59.6
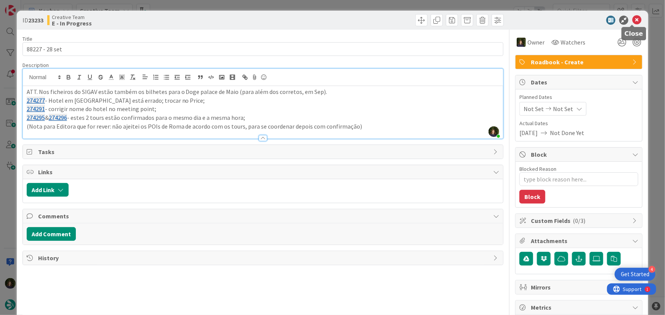
click at [632, 19] on icon at bounding box center [636, 20] width 9 height 9
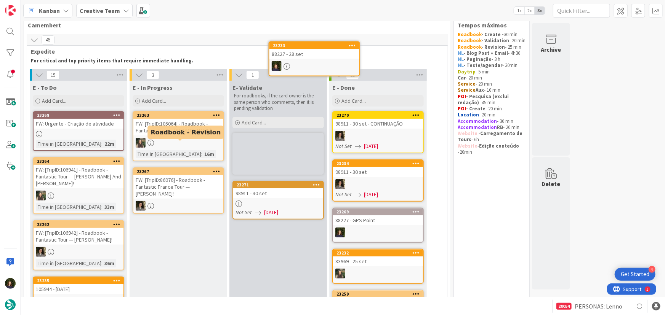
scroll to position [2, 0]
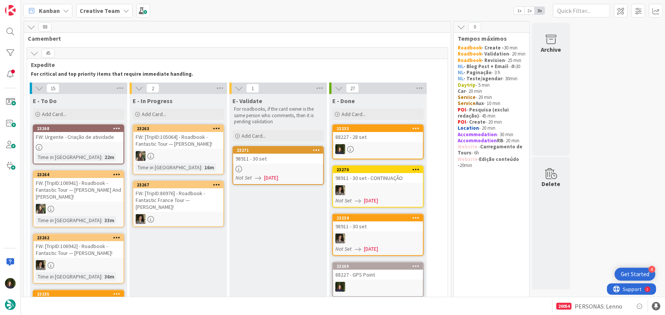
click at [78, 143] on link "23268 FW: Urgente - Criação de atividade Time in [GEOGRAPHIC_DATA] : 22m" at bounding box center [78, 145] width 91 height 40
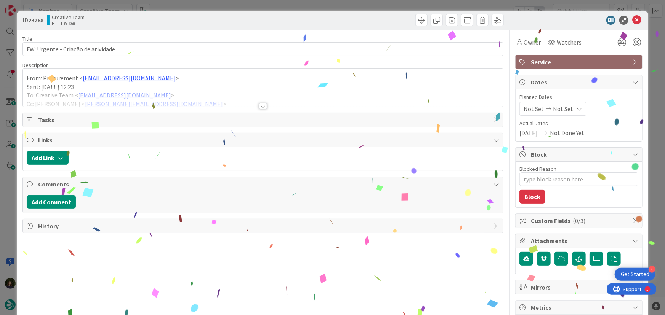
type textarea "x"
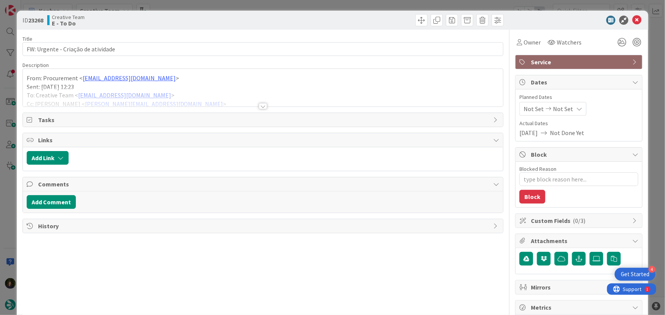
click at [262, 104] on div at bounding box center [263, 106] width 8 height 6
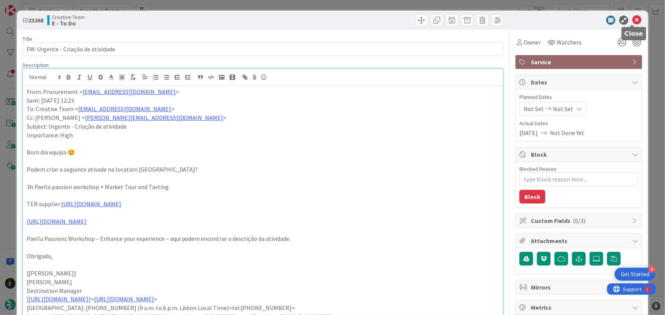
click at [632, 19] on icon at bounding box center [636, 20] width 9 height 9
